Goal: Task Accomplishment & Management: Use online tool/utility

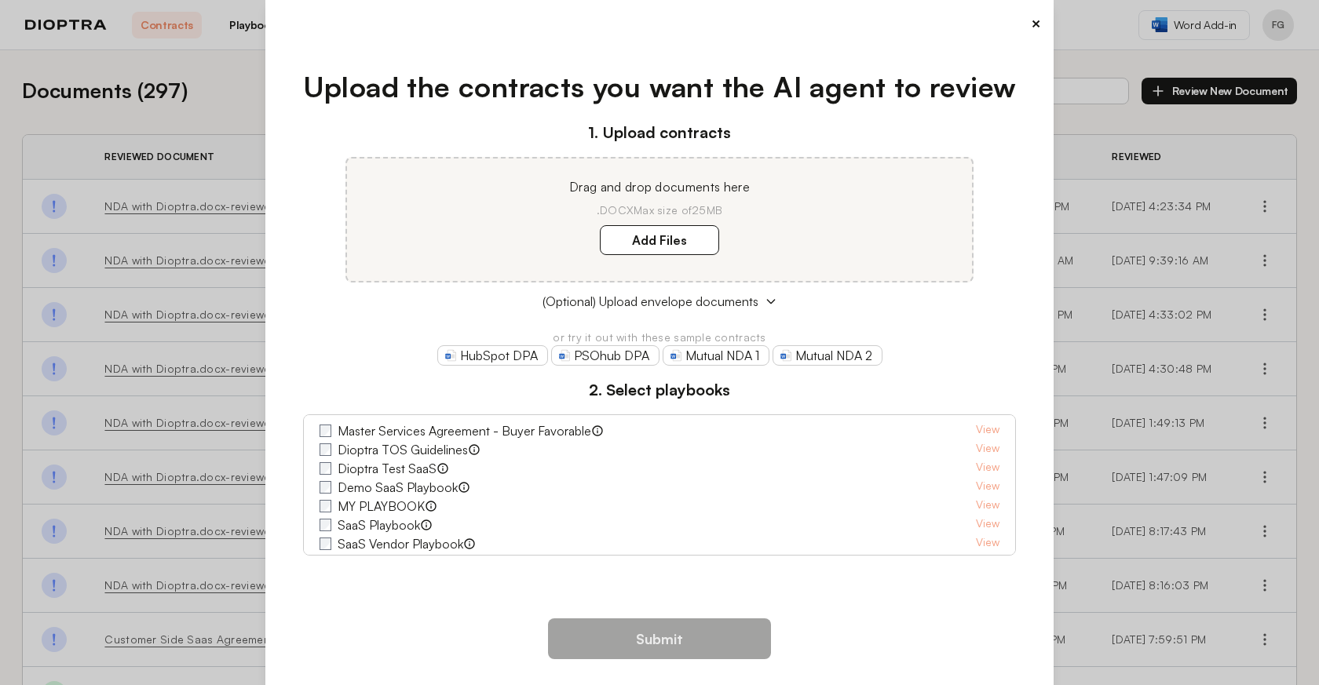
click at [204, 118] on div "× Upload the contracts you want the AI agent to review 1. Upload contracts Drag…" at bounding box center [659, 342] width 1319 height 685
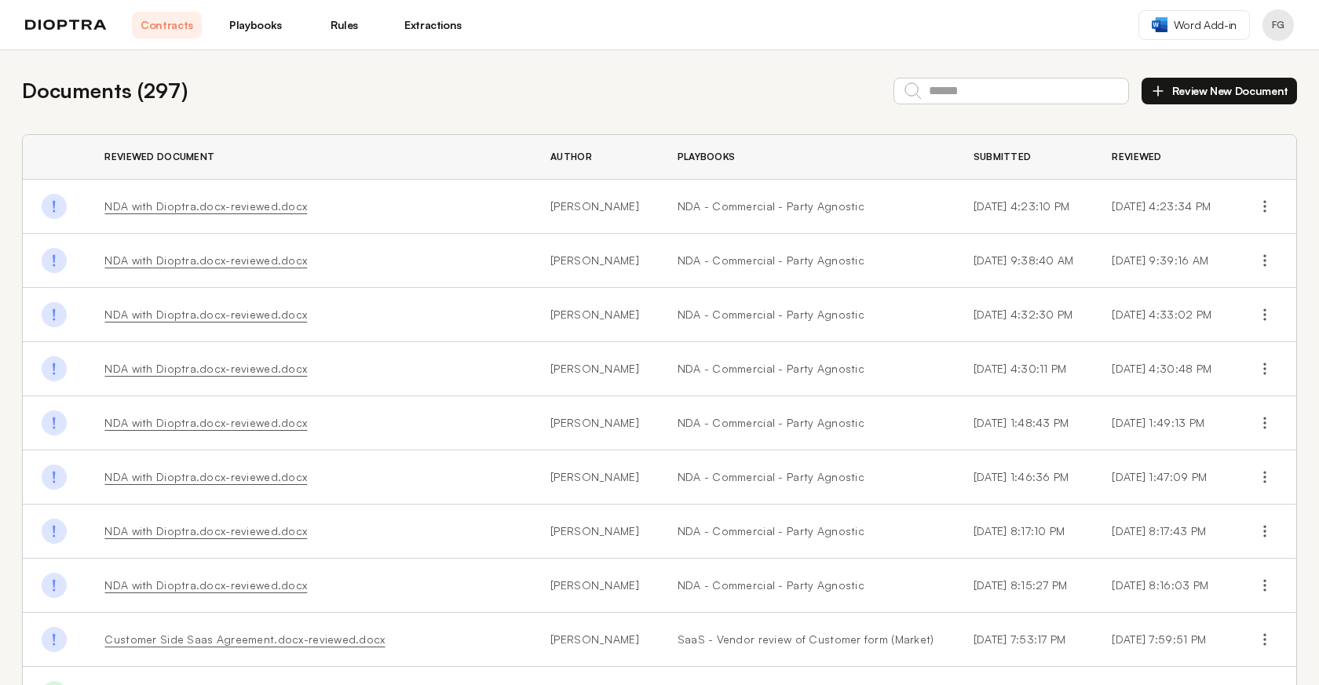
click at [259, 24] on link "Playbooks" at bounding box center [256, 25] width 70 height 27
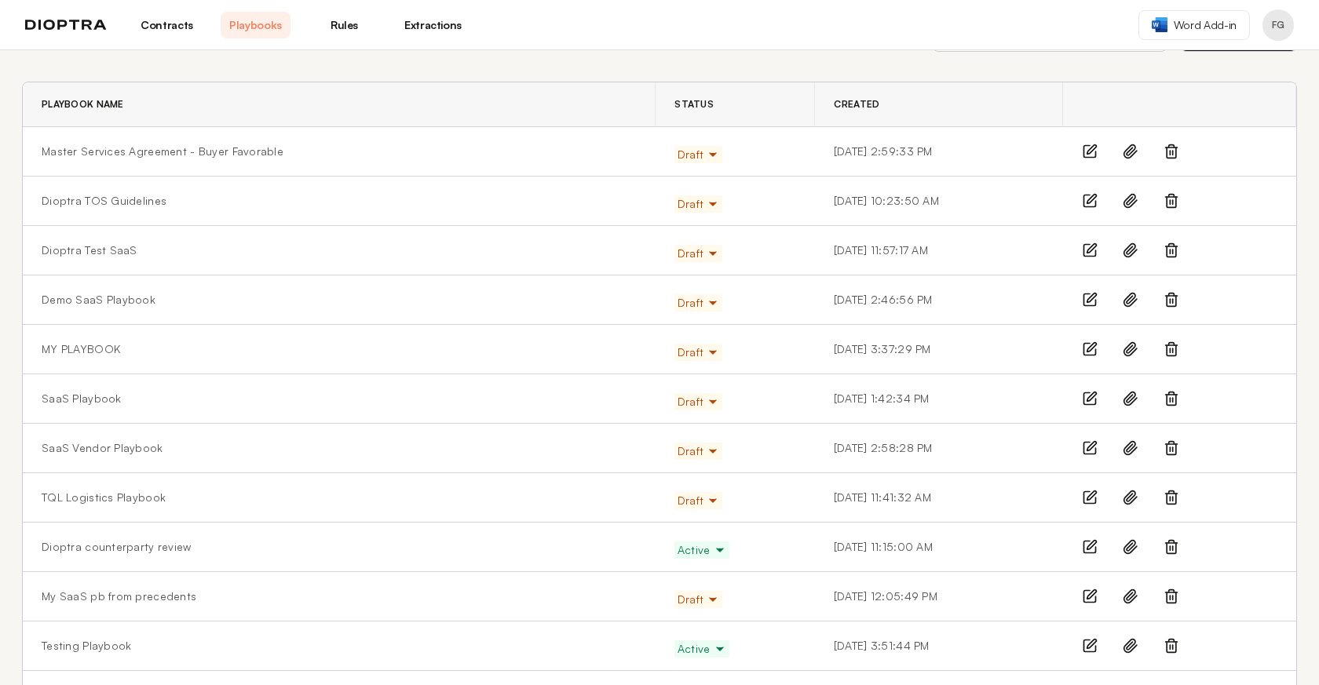
scroll to position [85, 0]
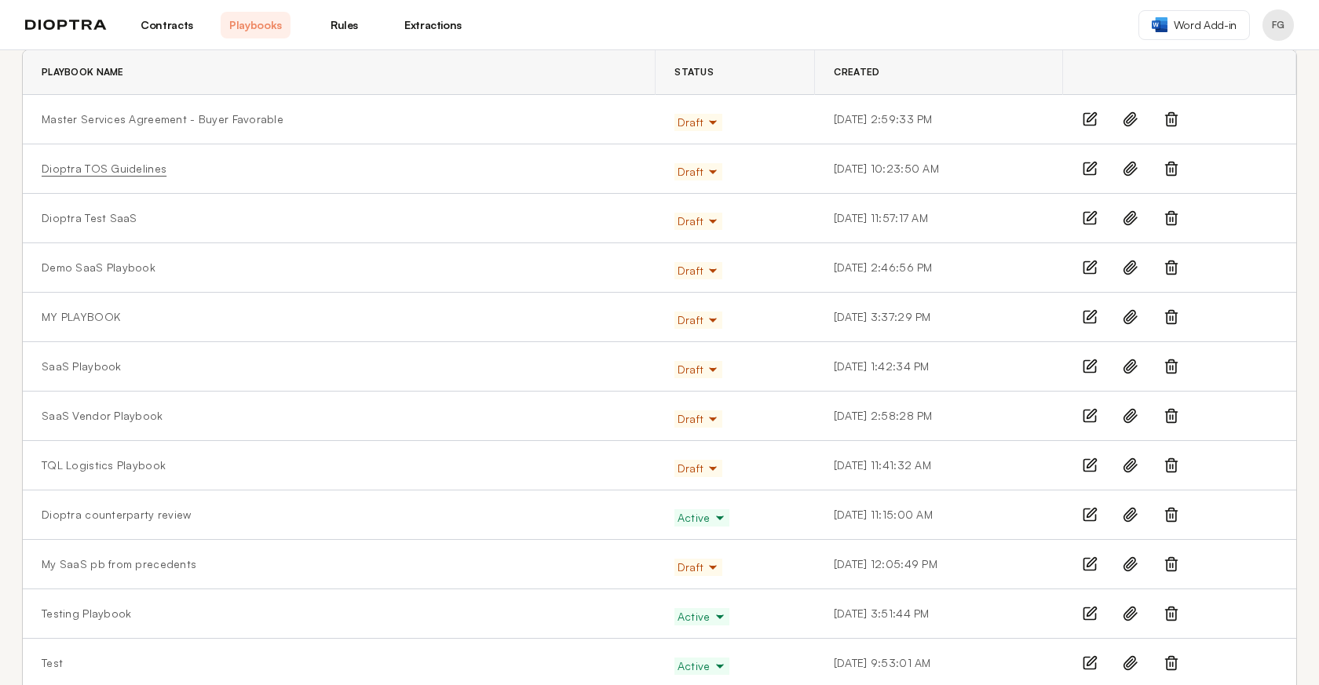
click at [133, 164] on link "Dioptra TOS Guidelines" at bounding box center [104, 169] width 125 height 16
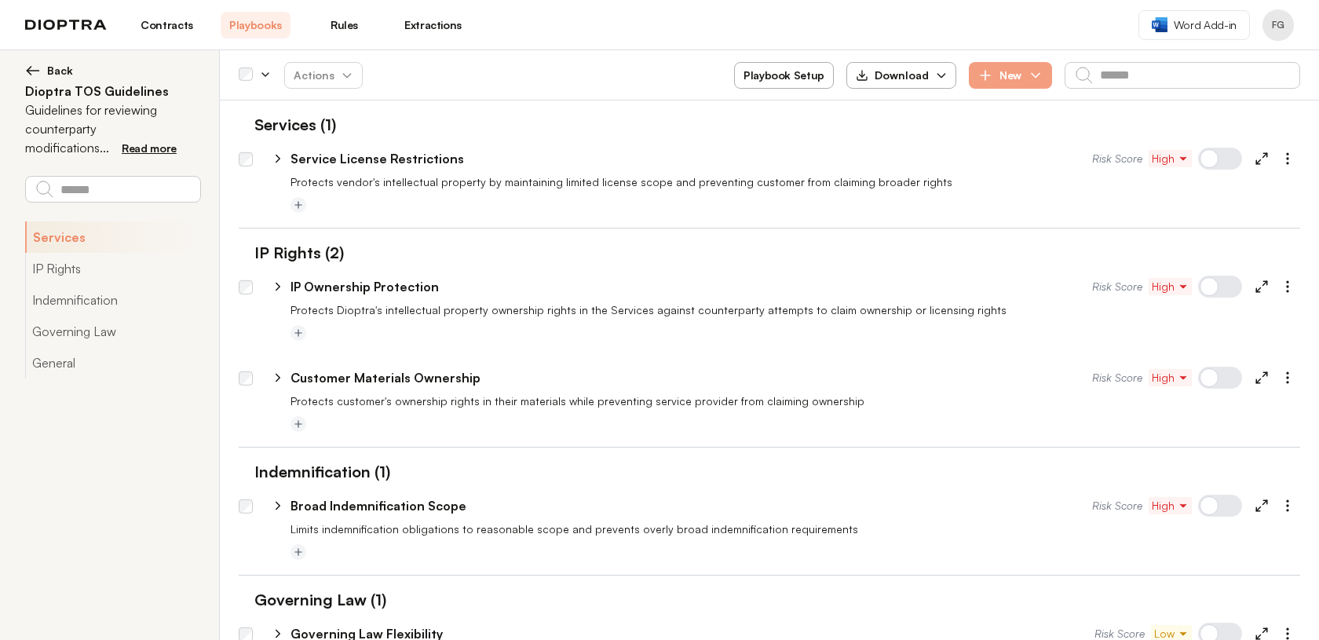
click at [53, 72] on span "Back" at bounding box center [60, 71] width 26 height 16
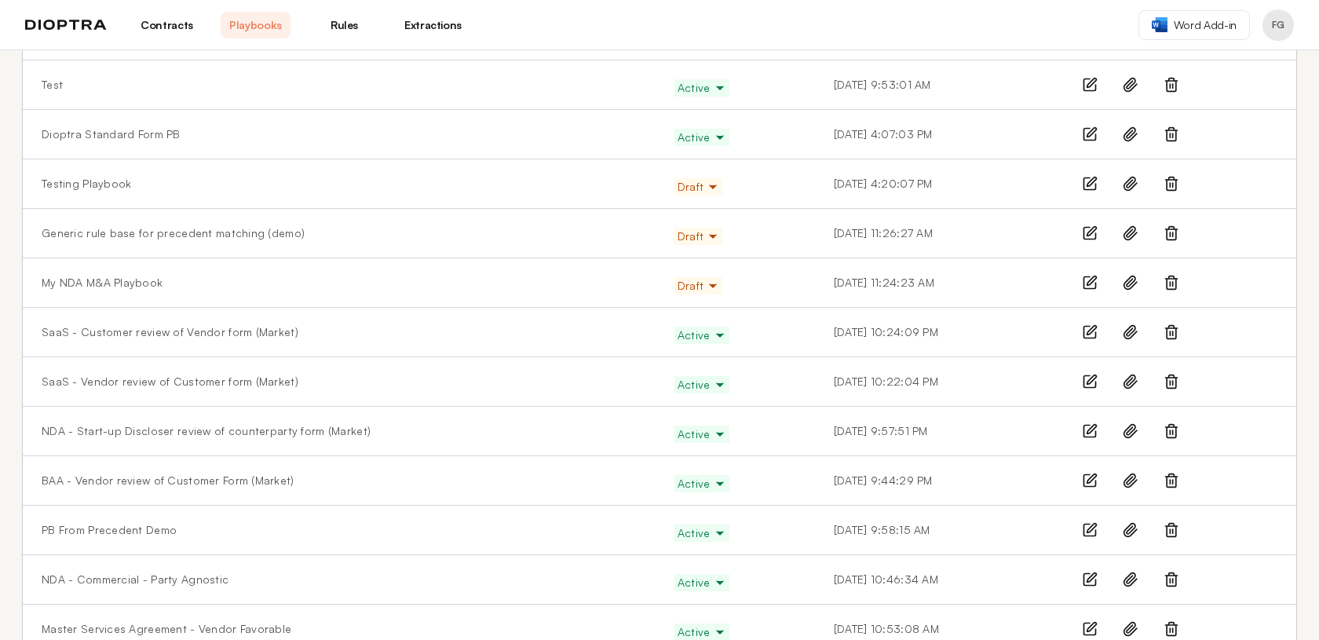
scroll to position [722, 0]
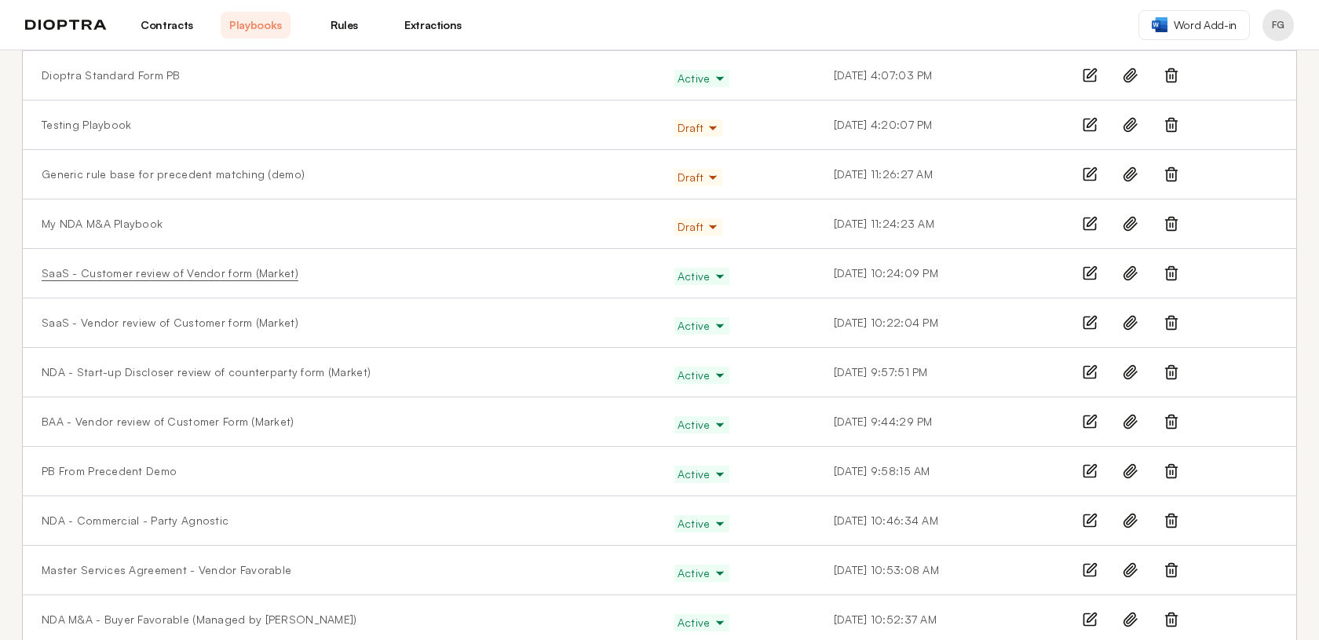
click at [131, 265] on link "SaaS - Customer review of Vendor form (Market)" at bounding box center [170, 273] width 257 height 16
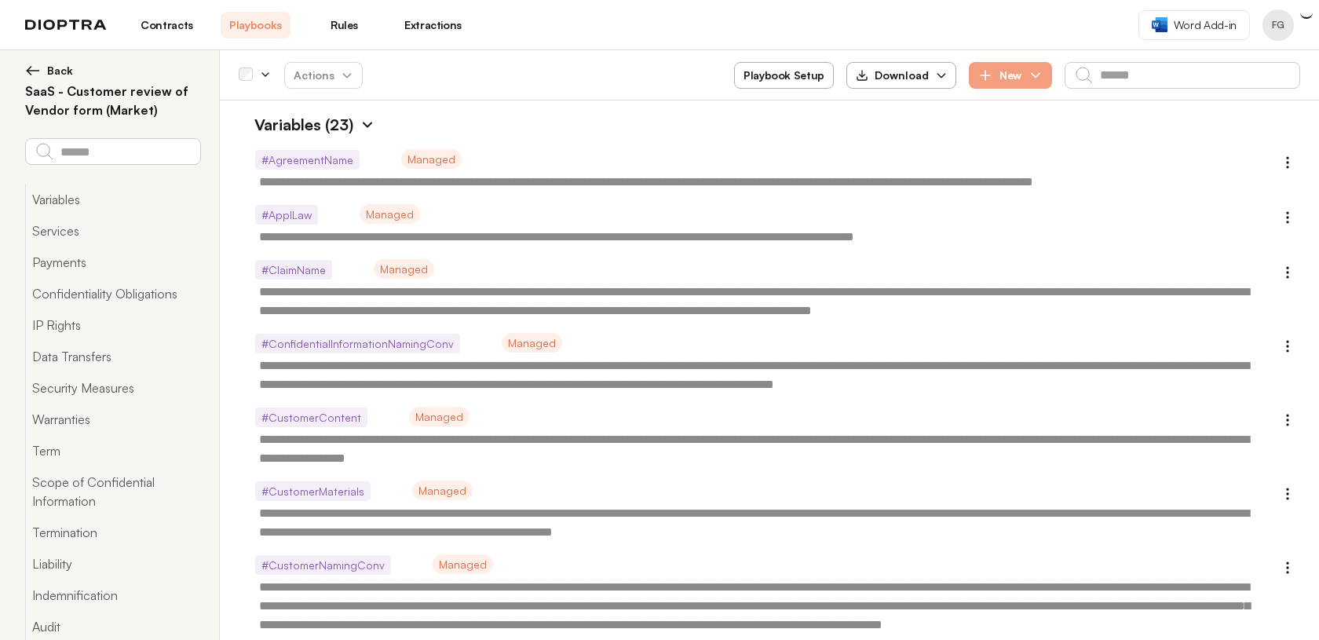
type textarea "*"
type textarea "**********"
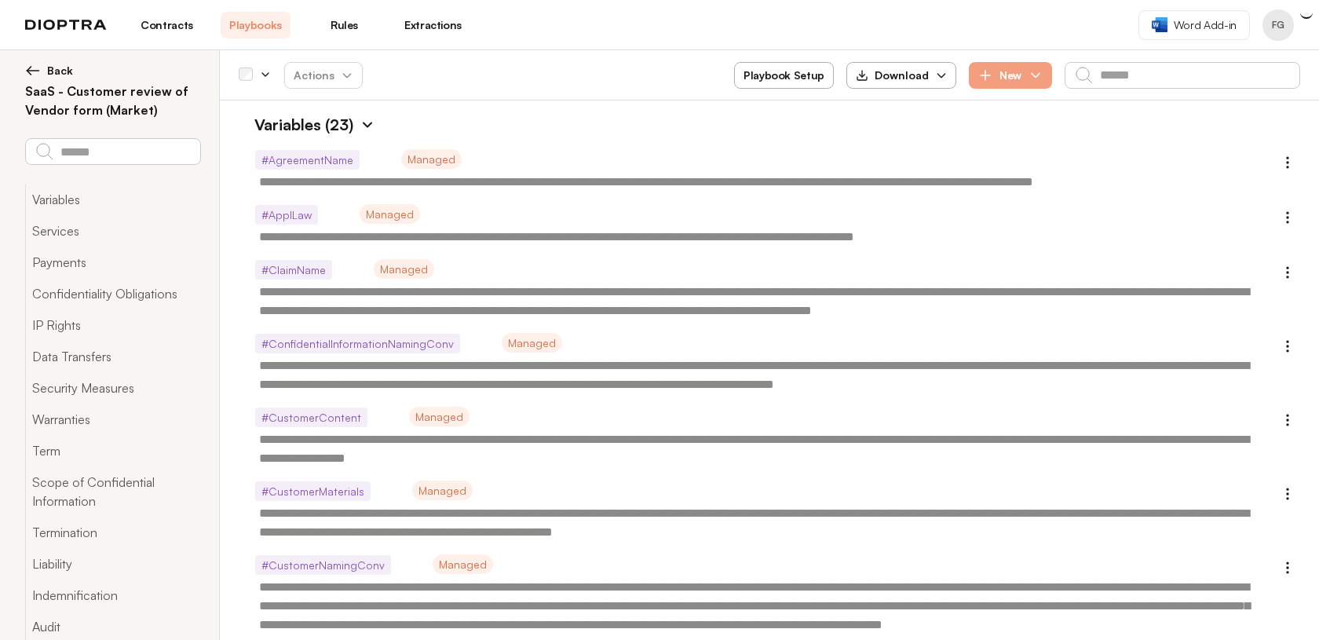
type textarea "**********"
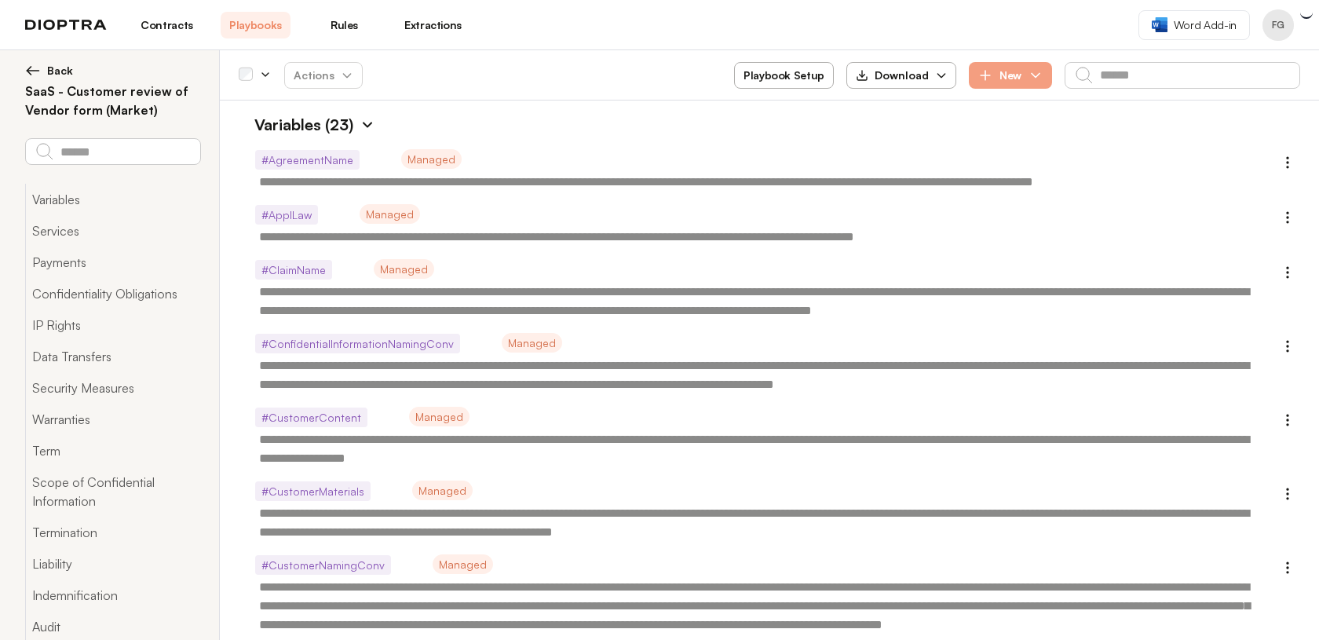
type textarea "**********"
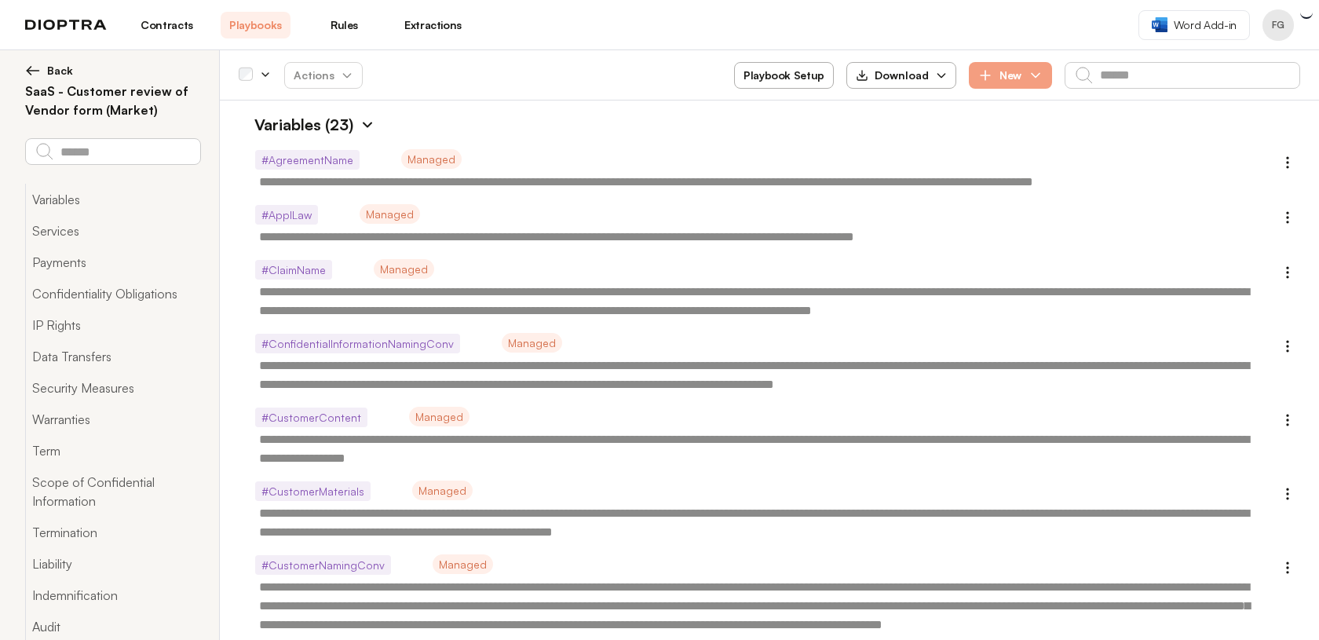
type textarea "**********"
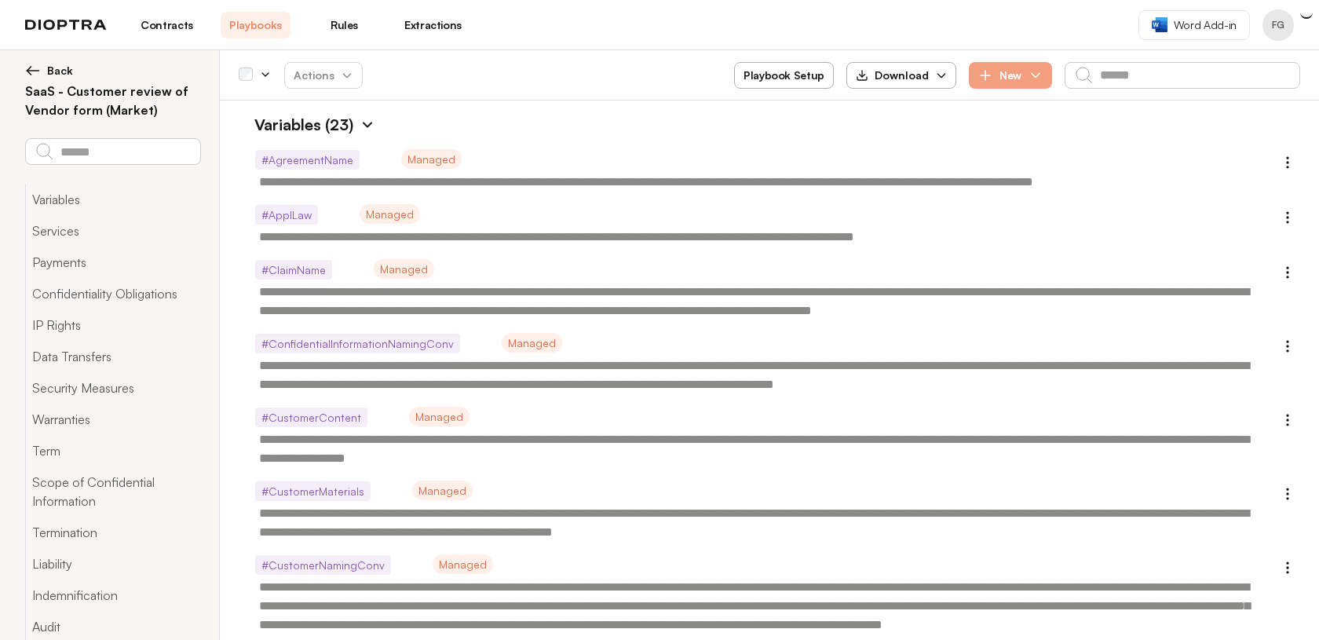
type textarea "**********"
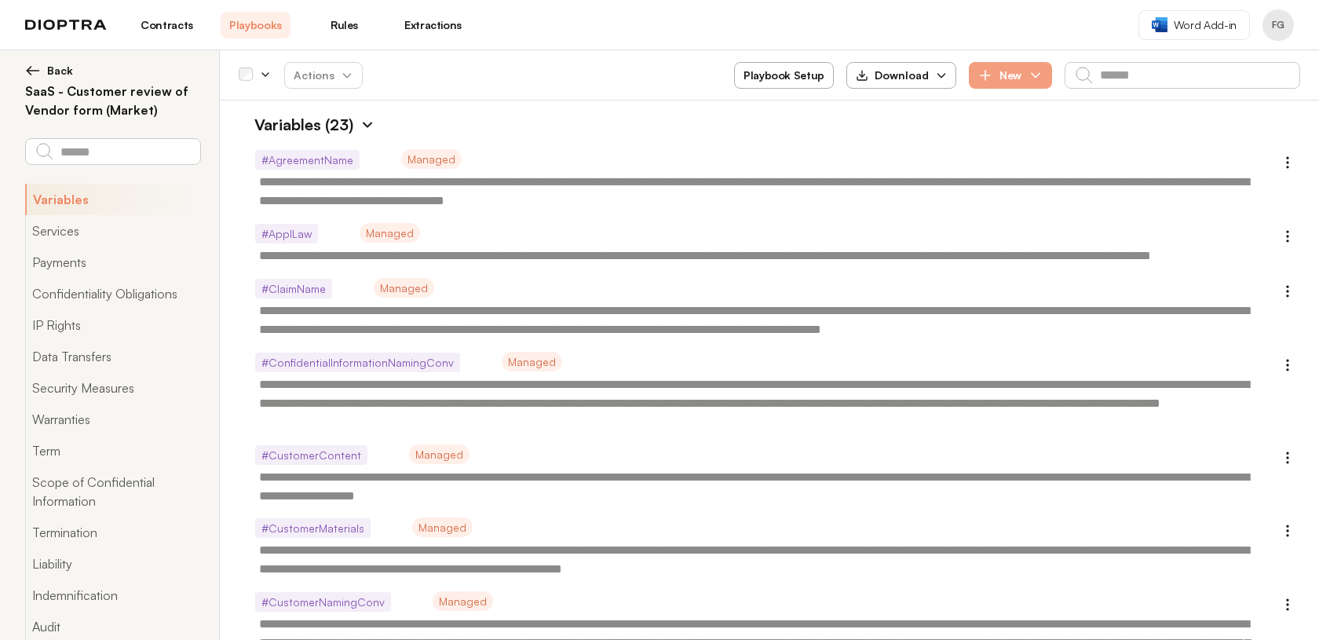
click at [368, 121] on img at bounding box center [367, 125] width 16 height 16
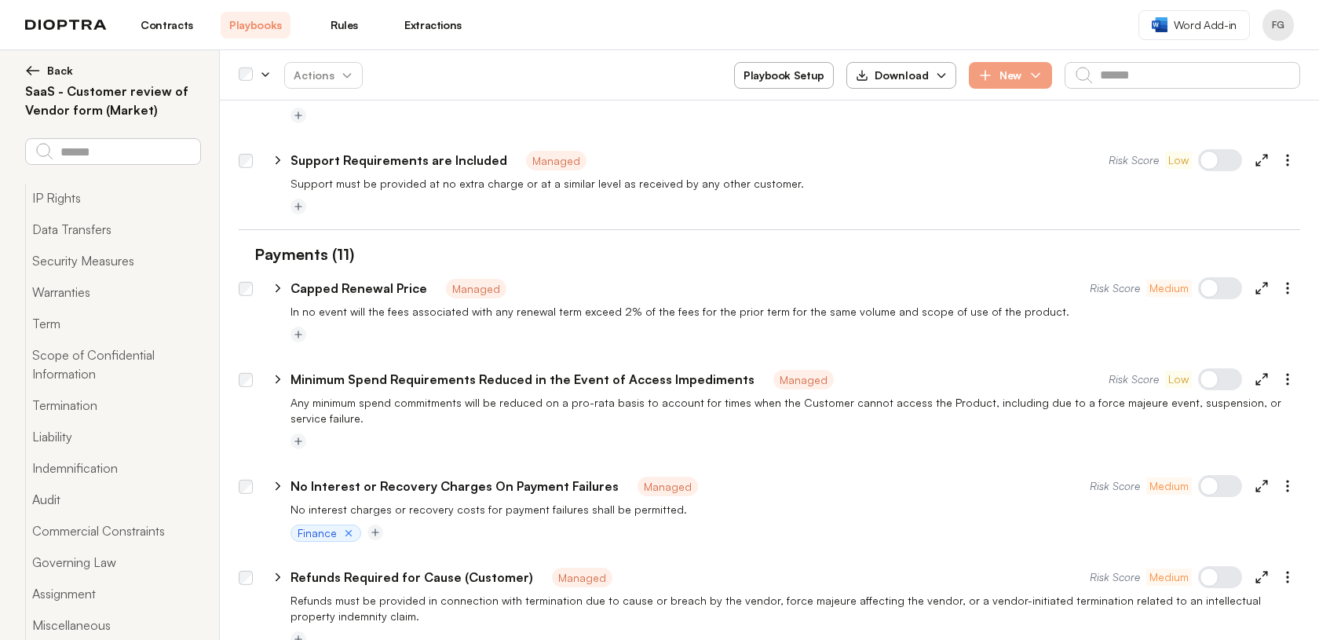
scroll to position [489, 0]
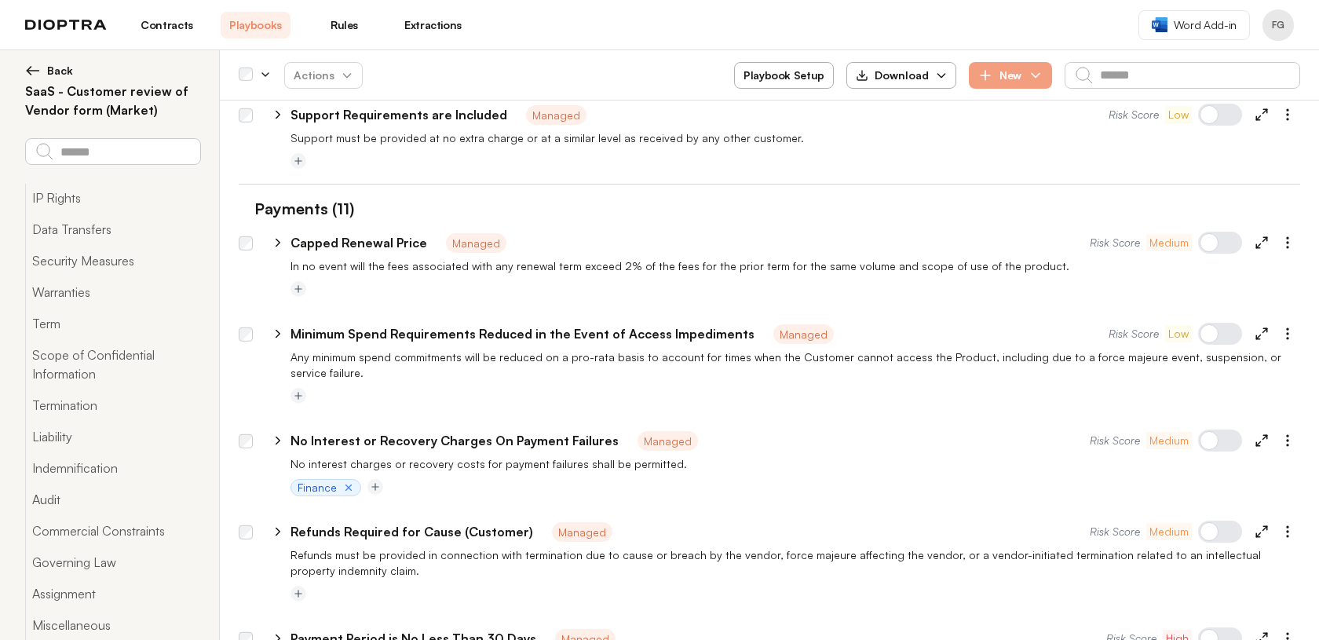
click at [274, 243] on icon at bounding box center [278, 242] width 14 height 14
type textarea "*"
select select "******"
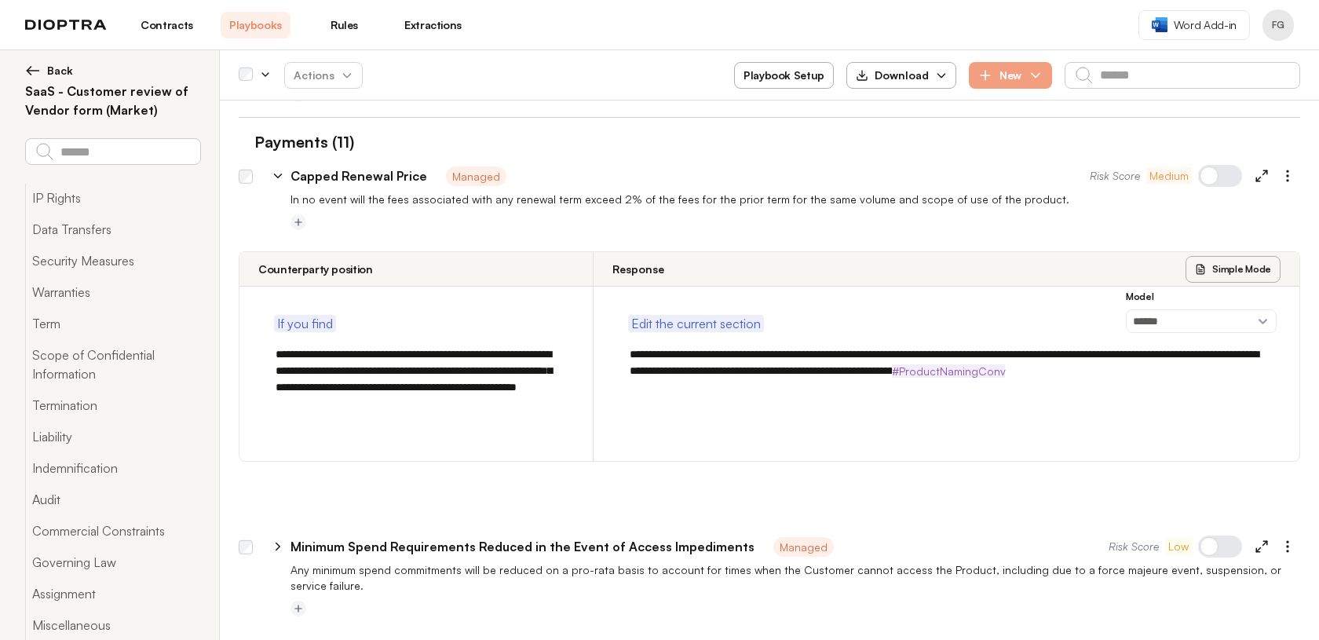
scroll to position [568, 0]
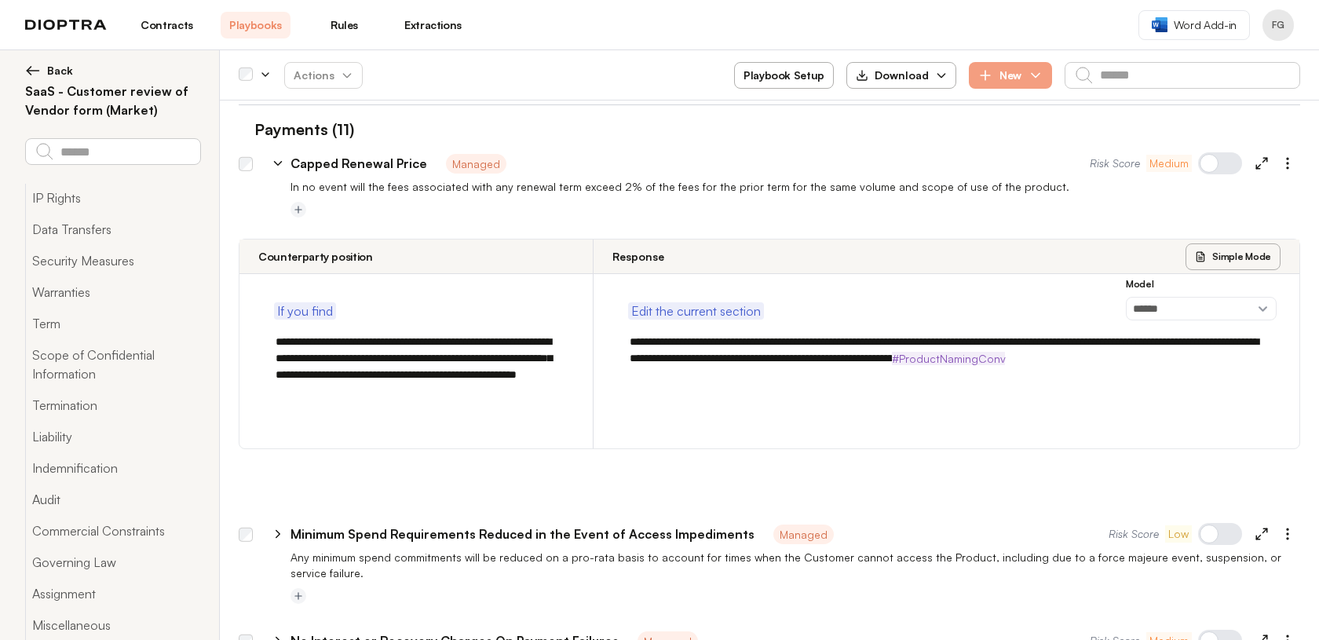
click at [279, 162] on icon at bounding box center [277, 164] width 7 height 4
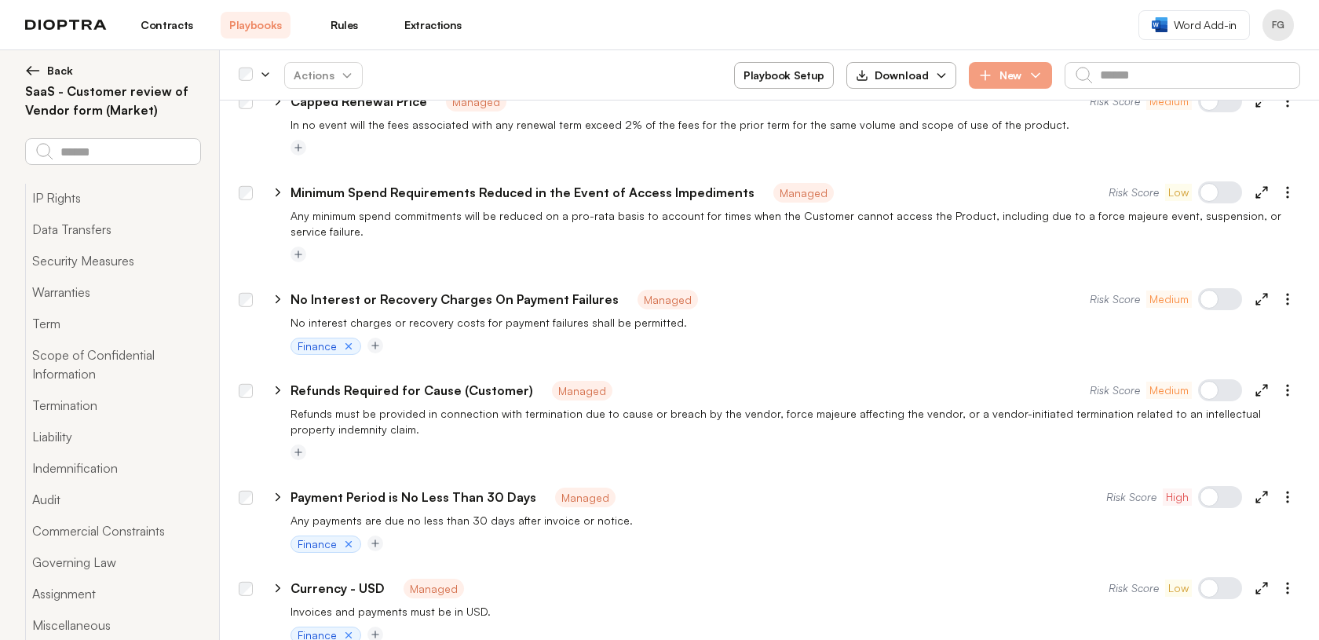
scroll to position [634, 0]
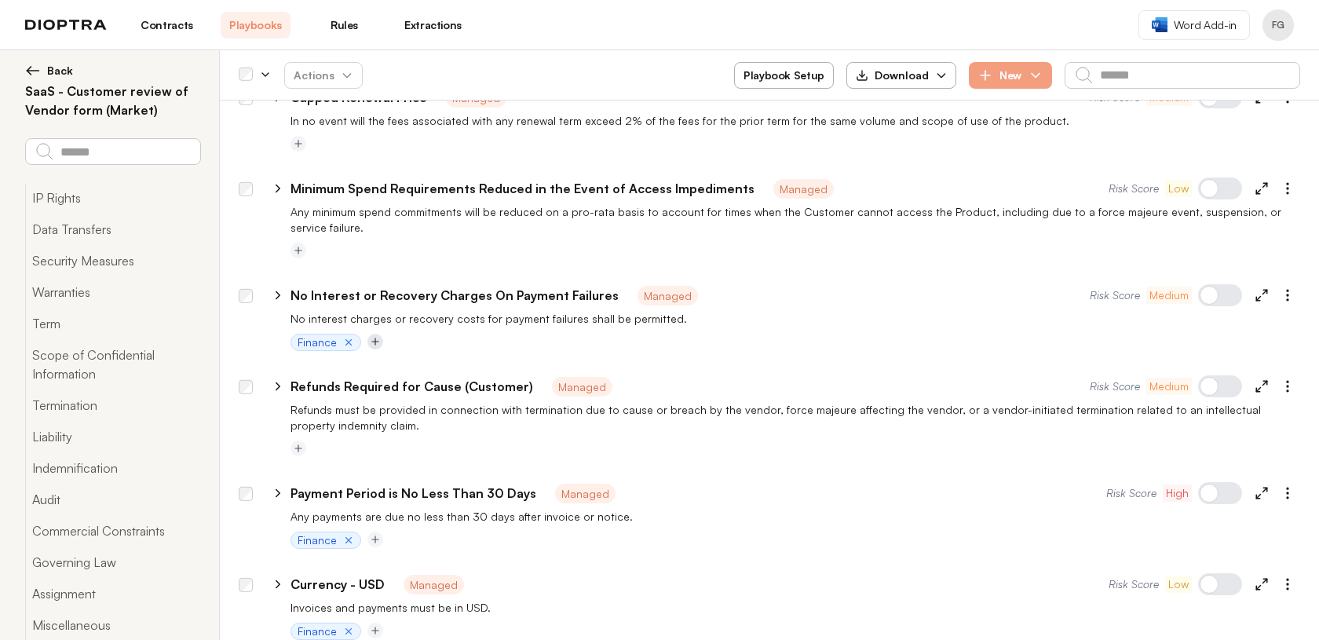
click at [376, 336] on icon "Add tag" at bounding box center [375, 341] width 11 height 11
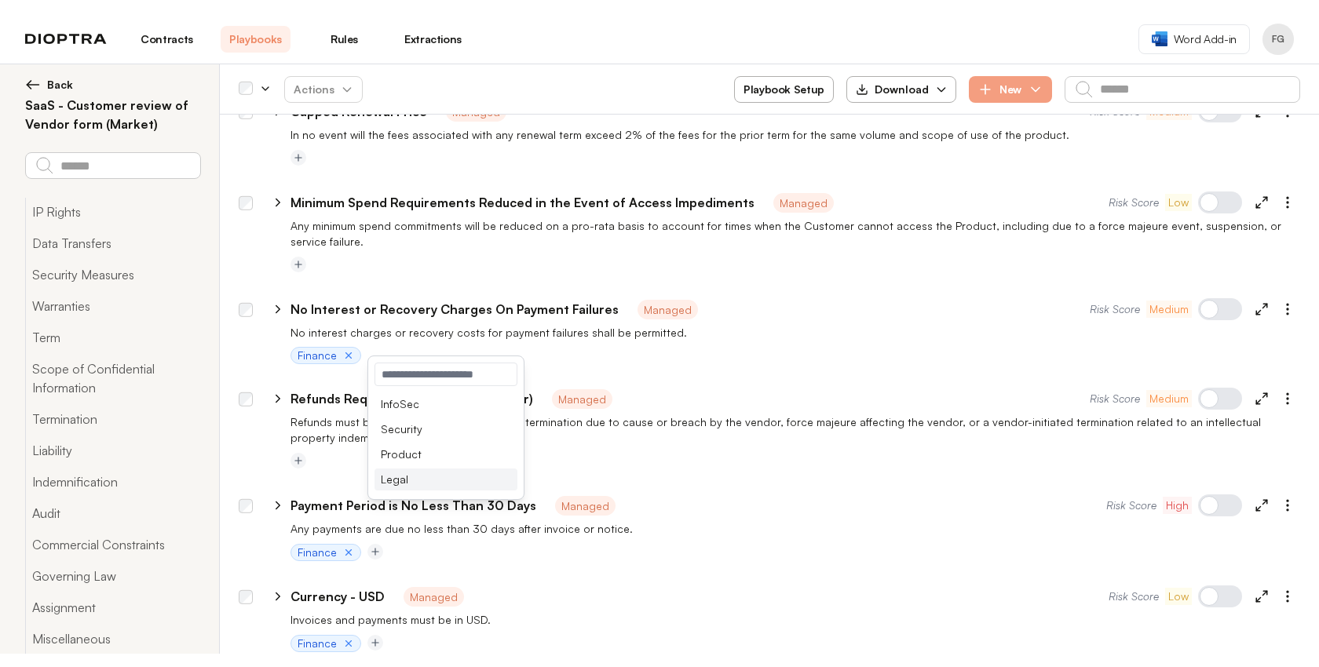
scroll to position [97, 0]
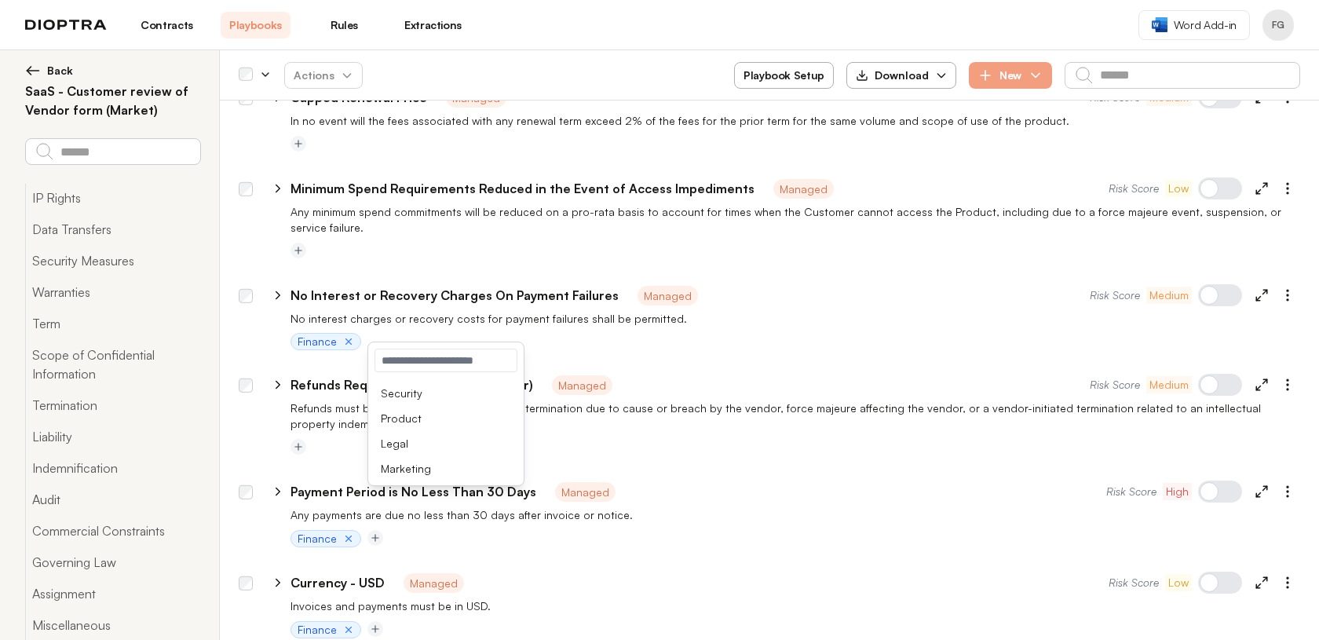
click at [696, 350] on div at bounding box center [769, 356] width 1061 height 13
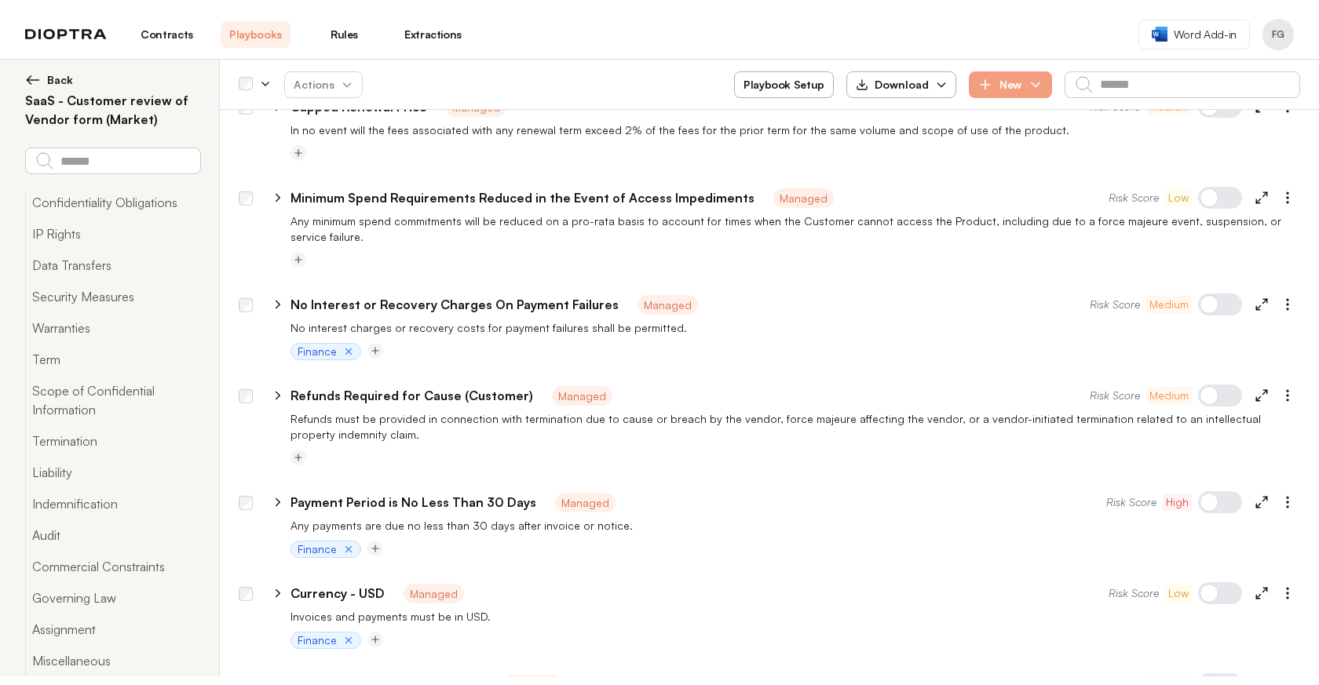
scroll to position [82, 0]
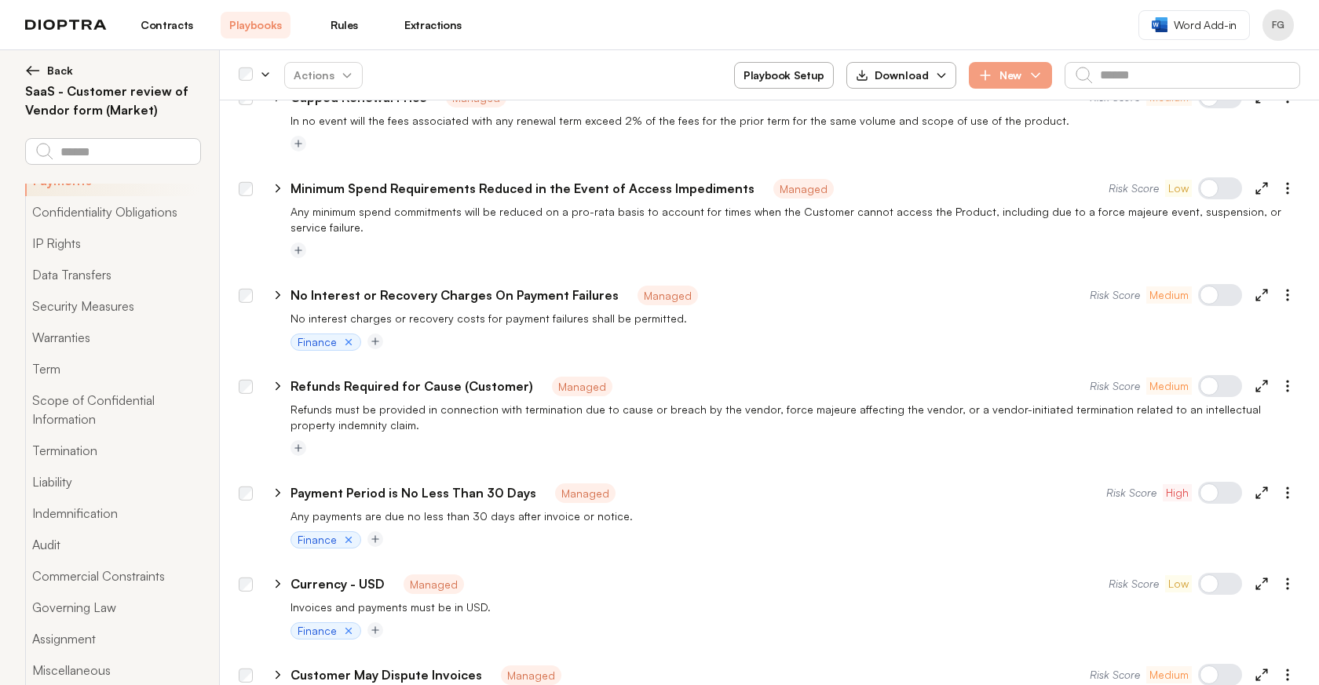
click at [429, 27] on link "Extractions" at bounding box center [433, 25] width 70 height 27
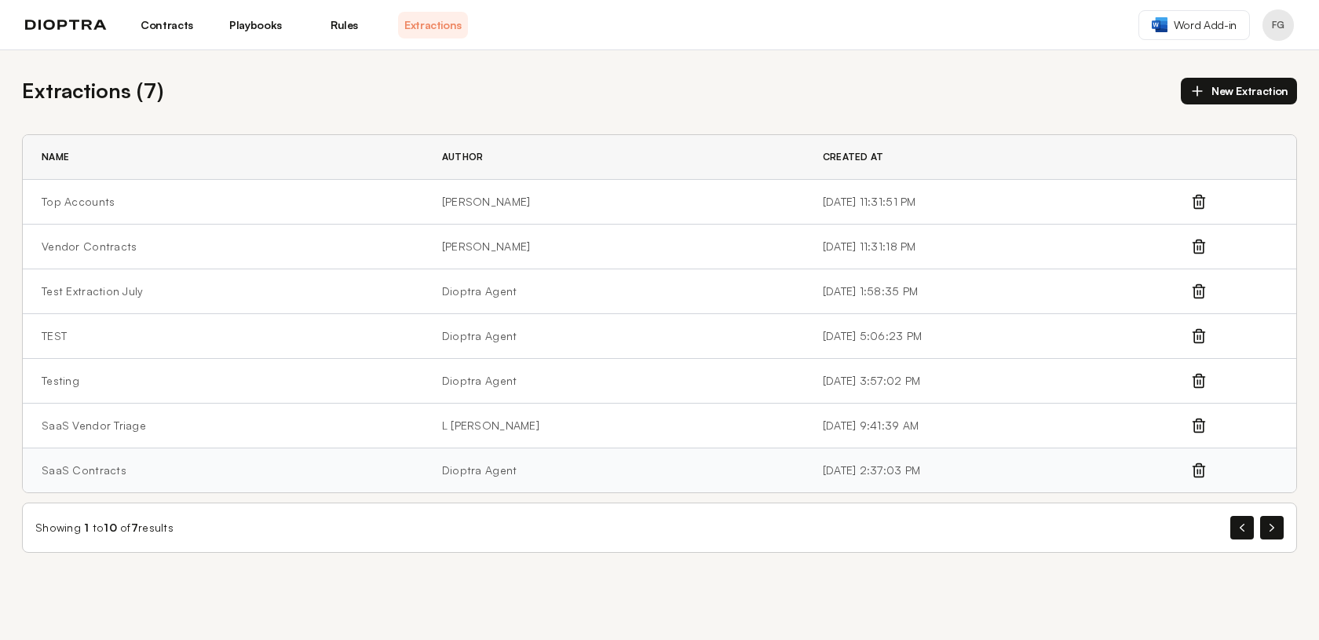
click at [180, 476] on td "SaaS Contracts" at bounding box center [223, 470] width 400 height 45
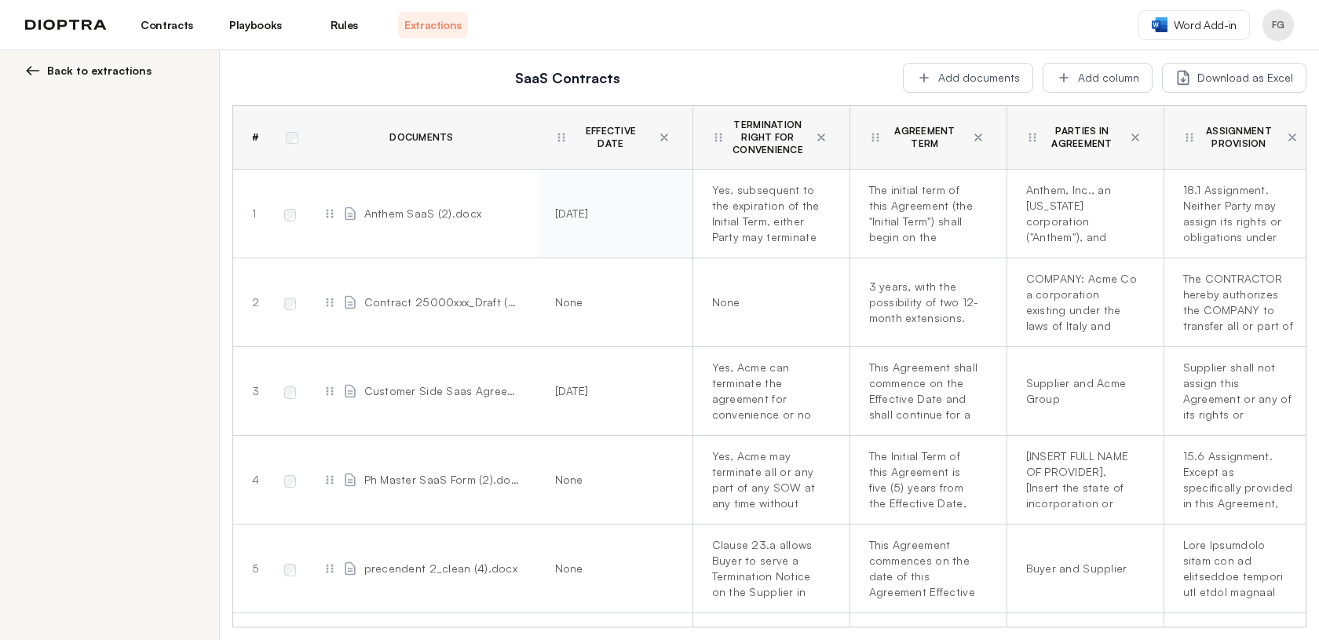
scroll to position [0, 199]
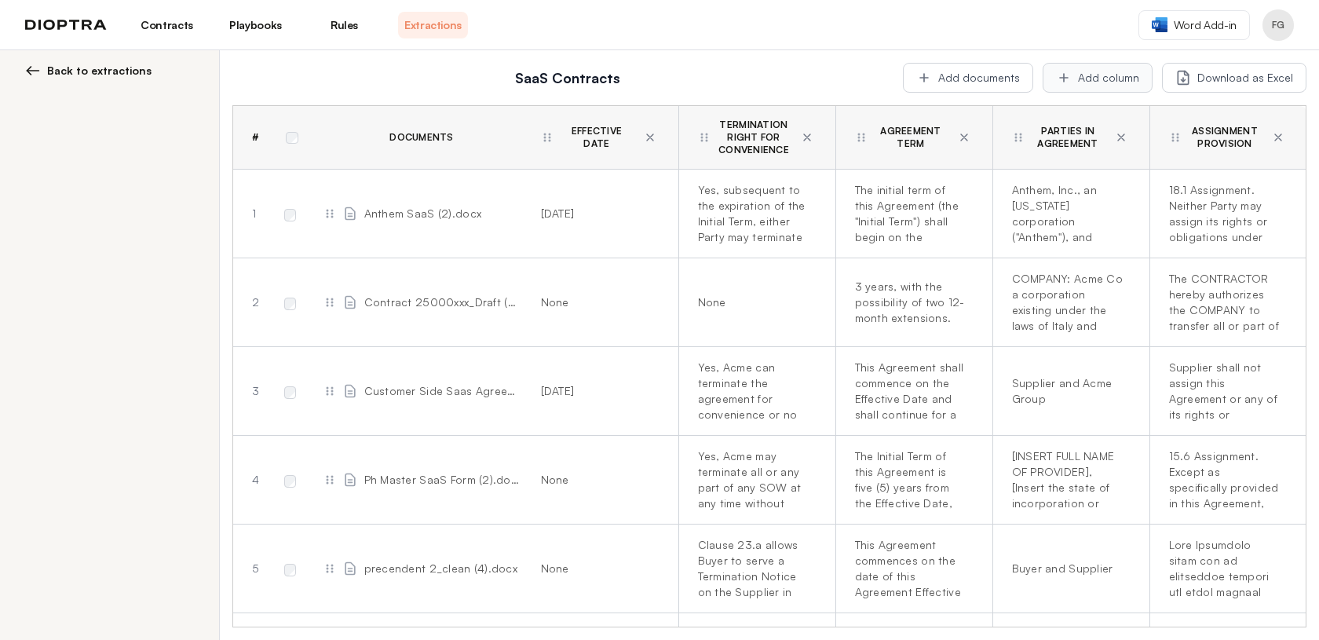
click at [1100, 78] on button "Add column" at bounding box center [1097, 78] width 110 height 30
type textarea "*"
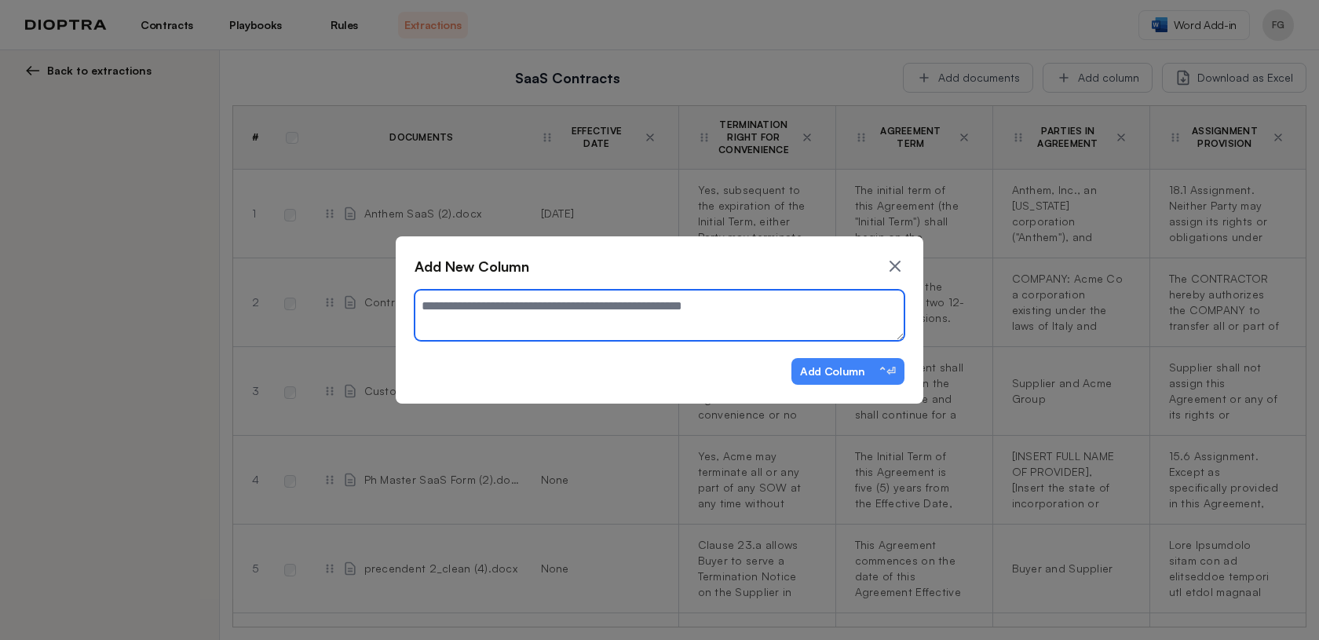
click at [642, 305] on textarea at bounding box center [659, 315] width 490 height 51
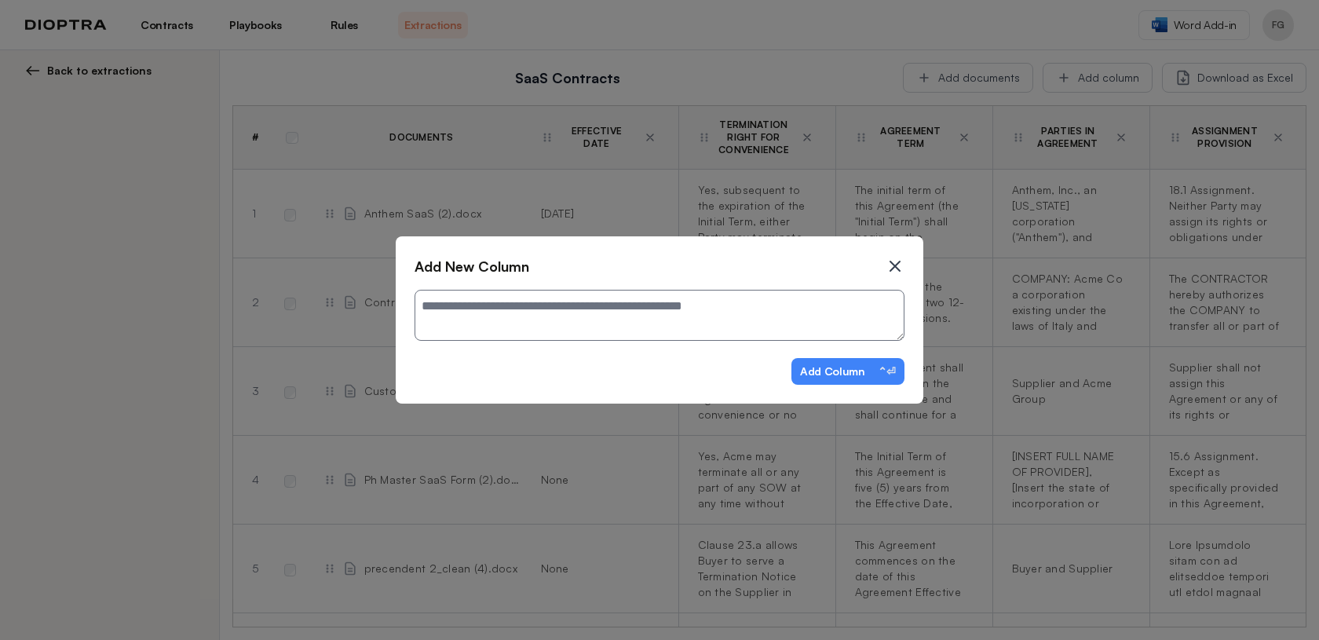
click at [894, 261] on icon at bounding box center [894, 266] width 19 height 19
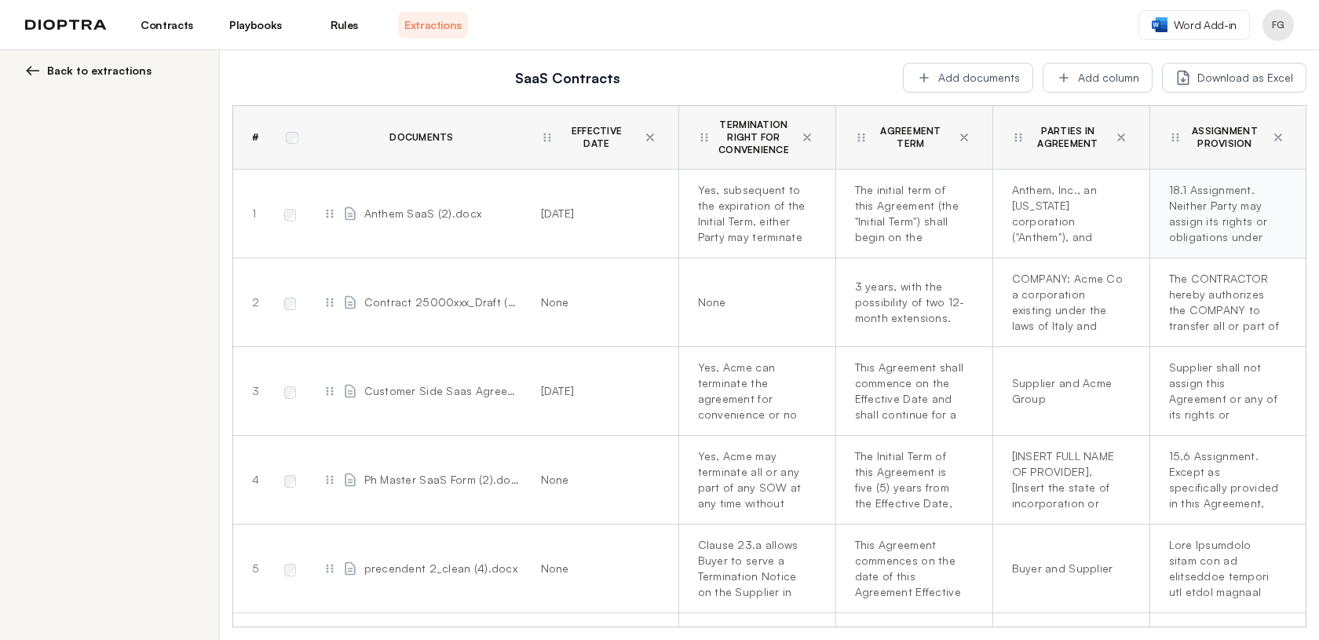
click at [1212, 212] on div "18.1 Assignment. Neither Party may assign its rights or obligations under the A…" at bounding box center [1225, 213] width 112 height 63
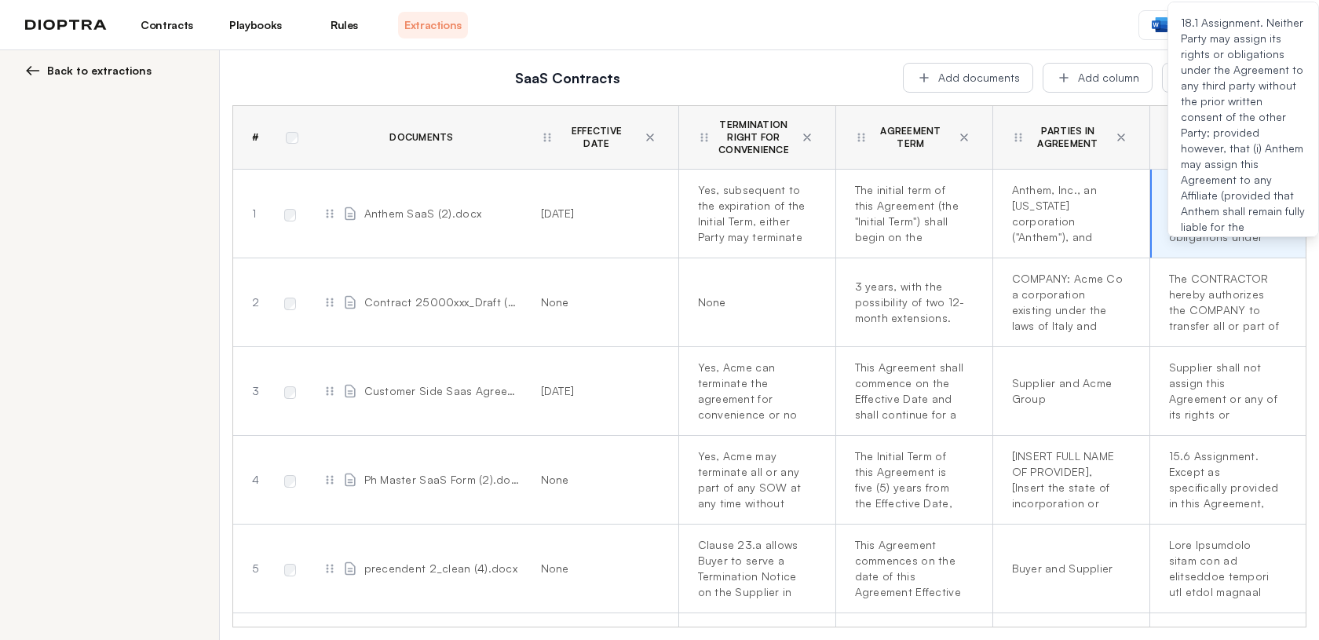
click at [806, 75] on h2 "SaaS Contracts" at bounding box center [567, 78] width 651 height 22
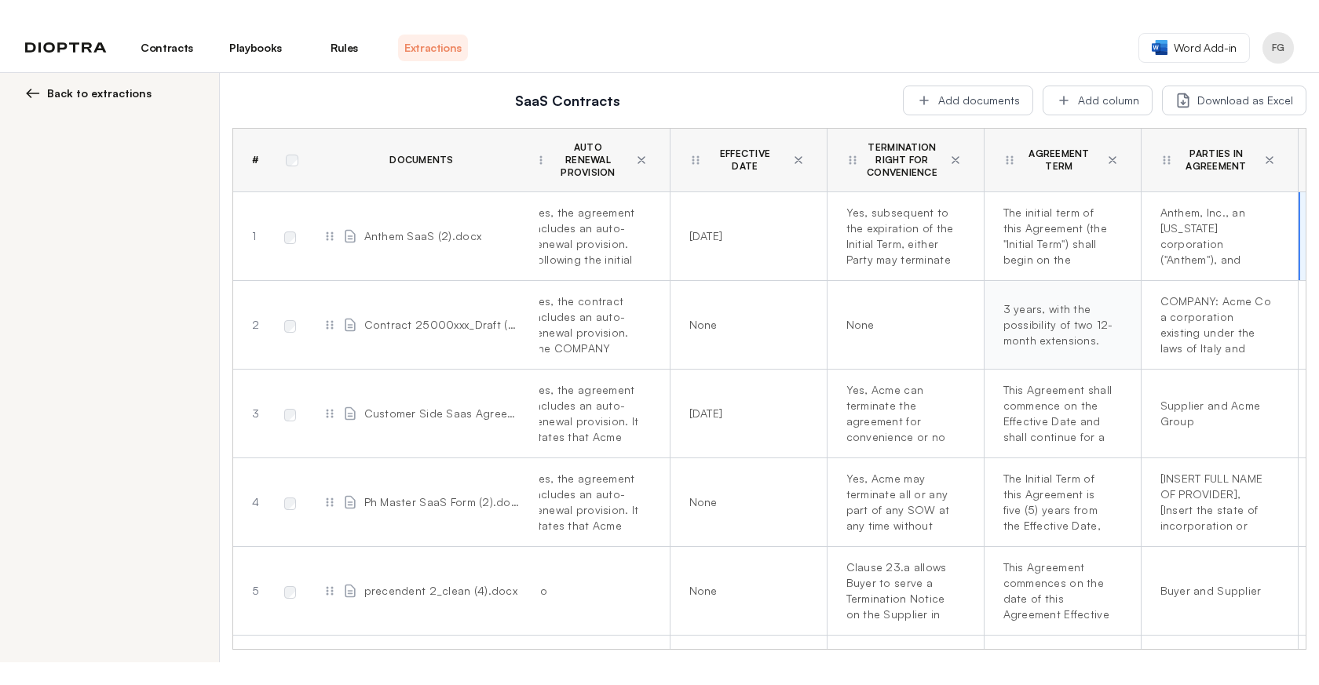
scroll to position [0, 0]
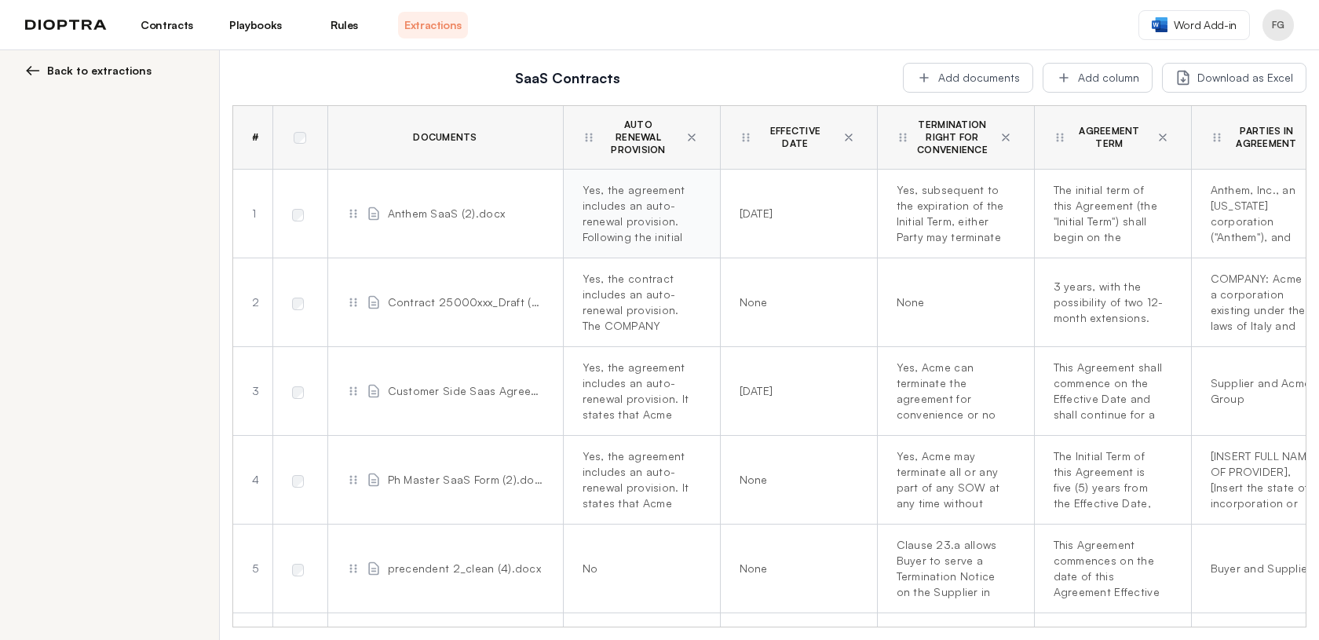
click at [606, 209] on div "Yes, the agreement includes an auto-renewal provision. Following the initial te…" at bounding box center [638, 213] width 112 height 63
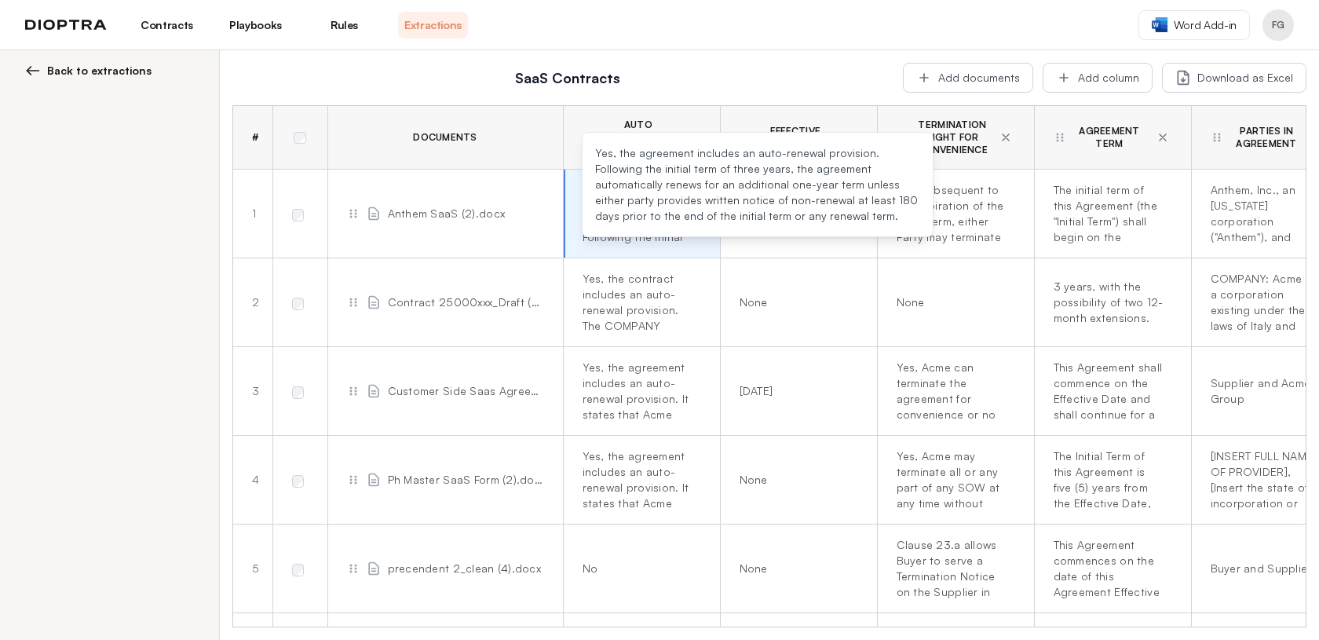
click at [802, 78] on h2 "SaaS Contracts" at bounding box center [567, 78] width 651 height 22
